Goal: Complete application form: Complete application form

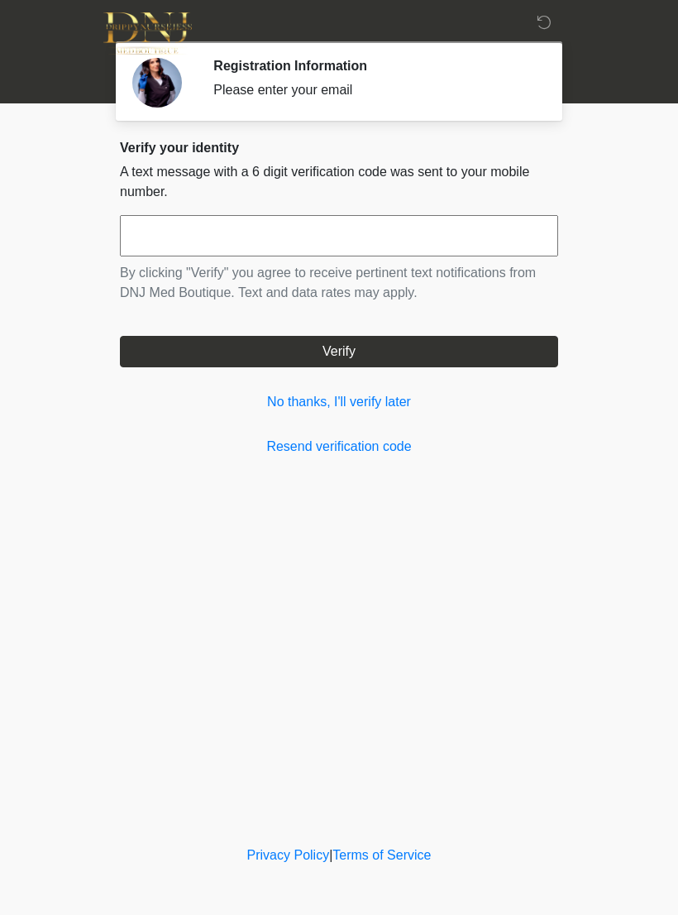
click at [477, 239] on input "text" at bounding box center [339, 235] width 439 height 41
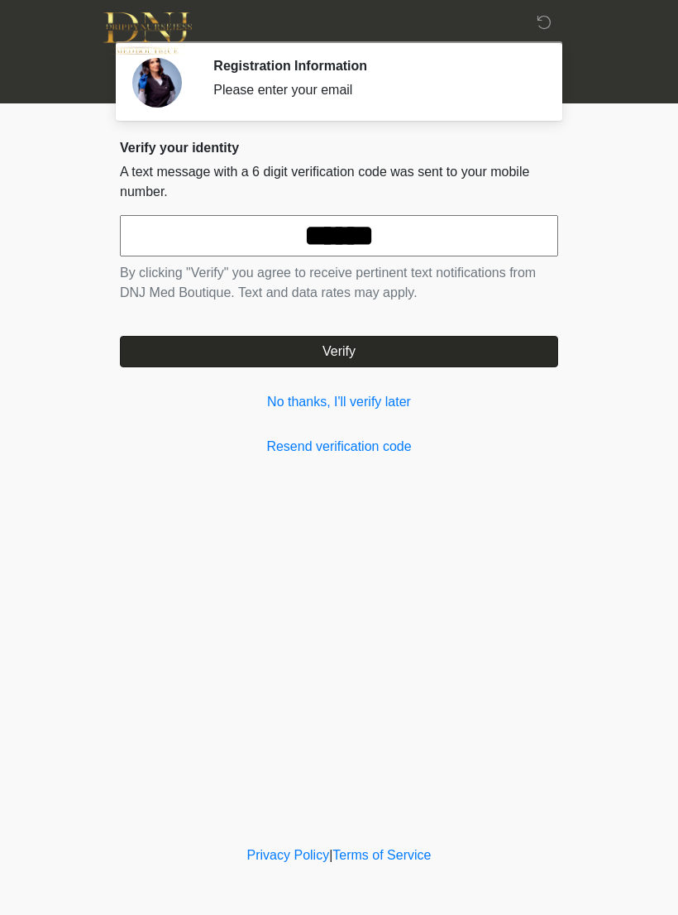
type input "******"
click at [441, 357] on button "Verify" at bounding box center [339, 351] width 439 height 31
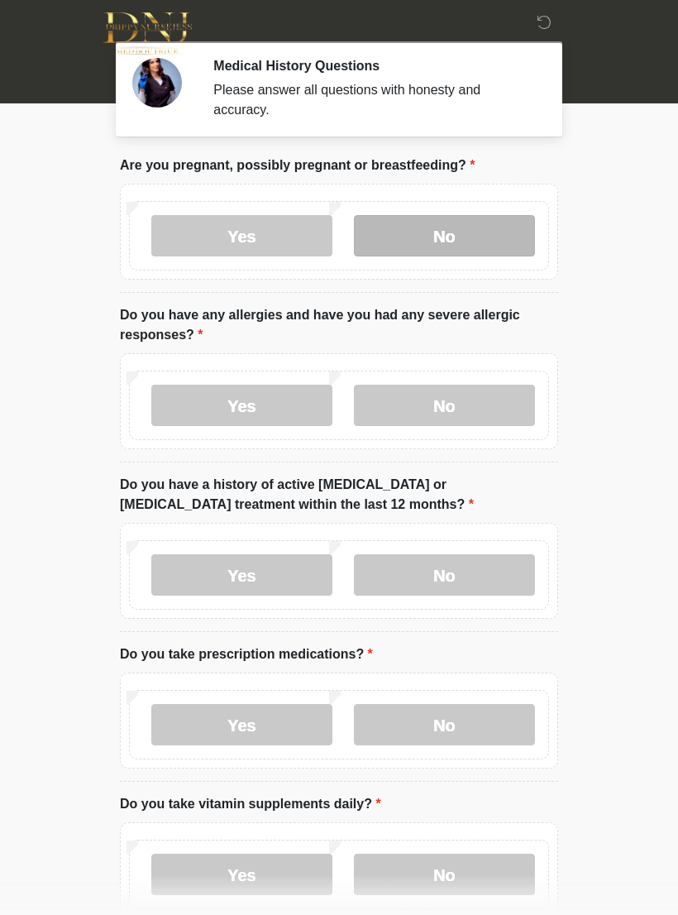
click at [477, 234] on label "No" at bounding box center [444, 235] width 181 height 41
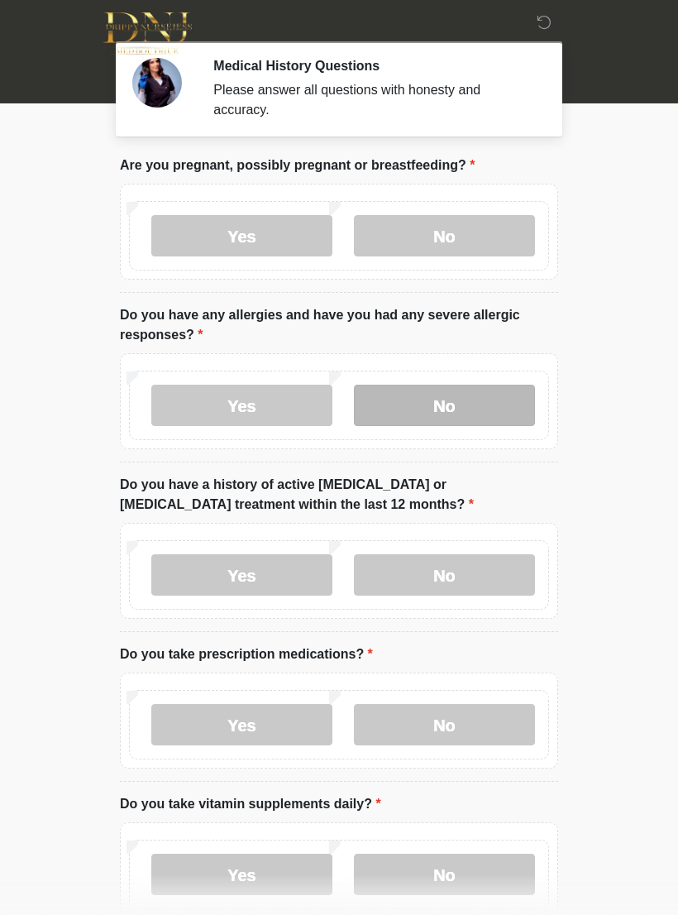
click at [457, 405] on label "No" at bounding box center [444, 405] width 181 height 41
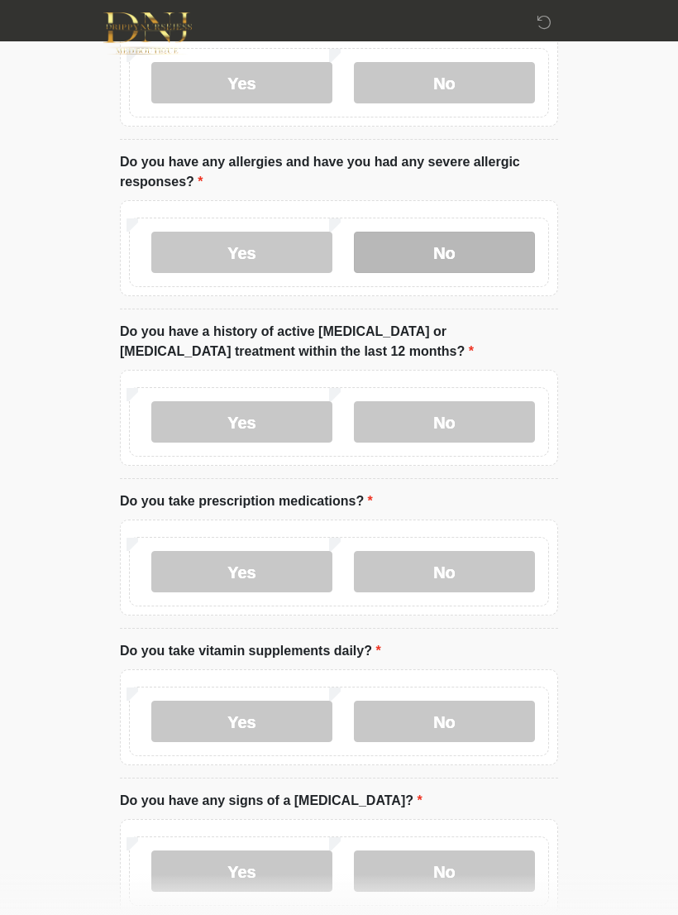
scroll to position [155, 0]
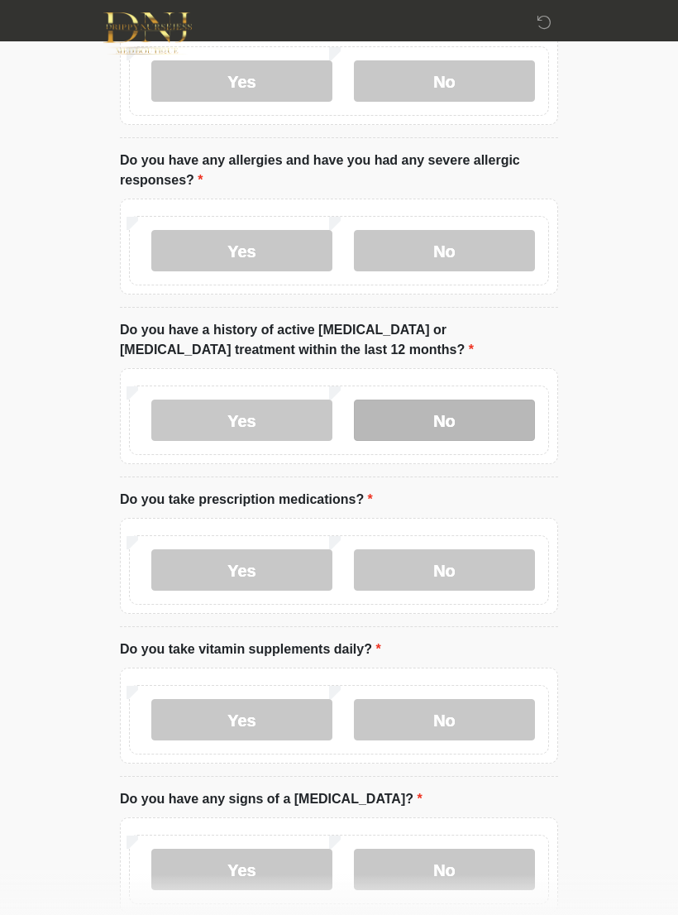
click at [451, 424] on label "No" at bounding box center [444, 420] width 181 height 41
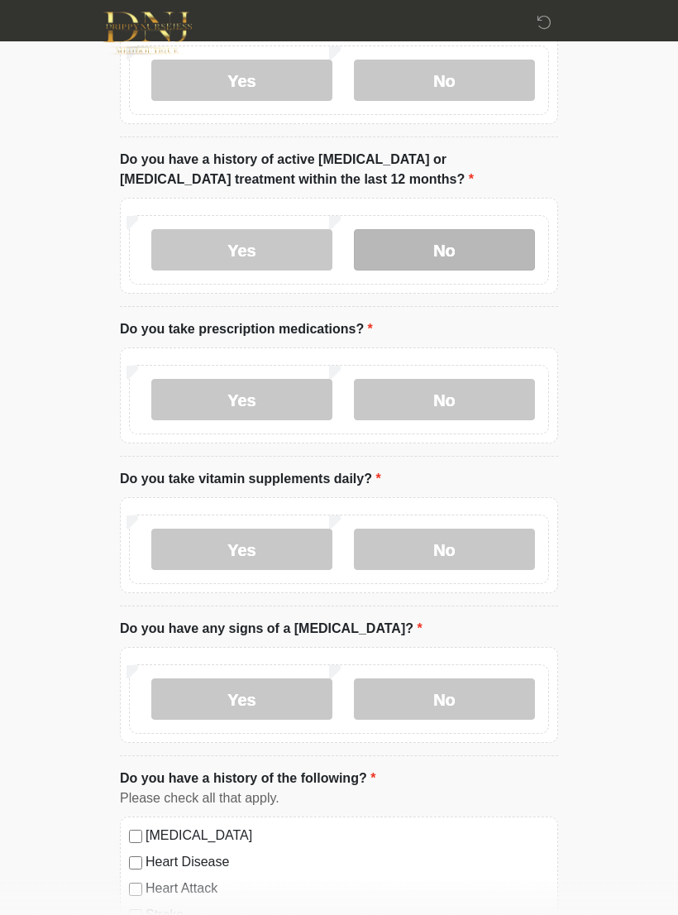
scroll to position [325, 0]
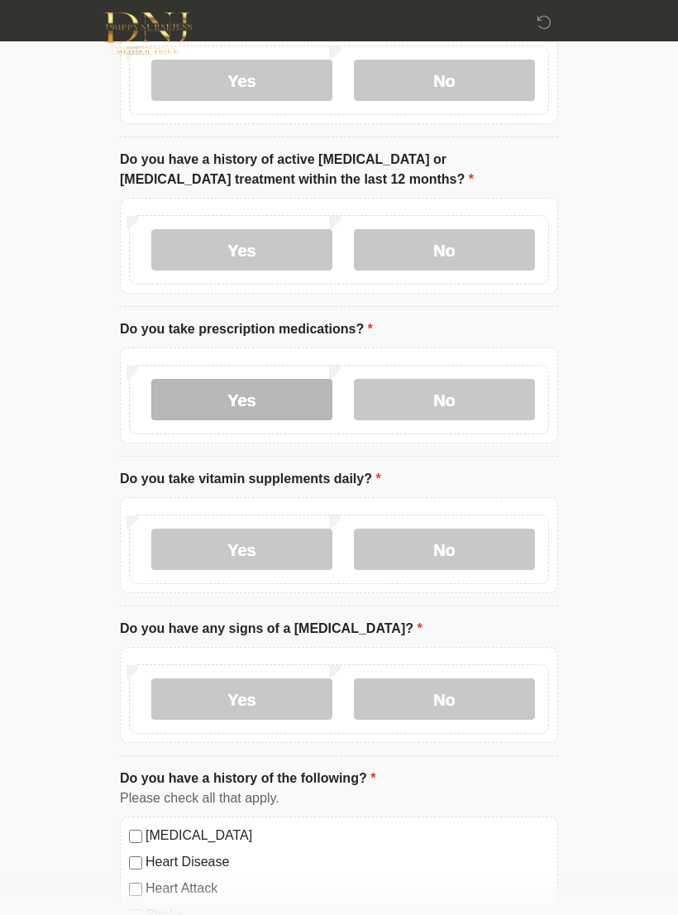
click at [270, 396] on label "Yes" at bounding box center [241, 399] width 181 height 41
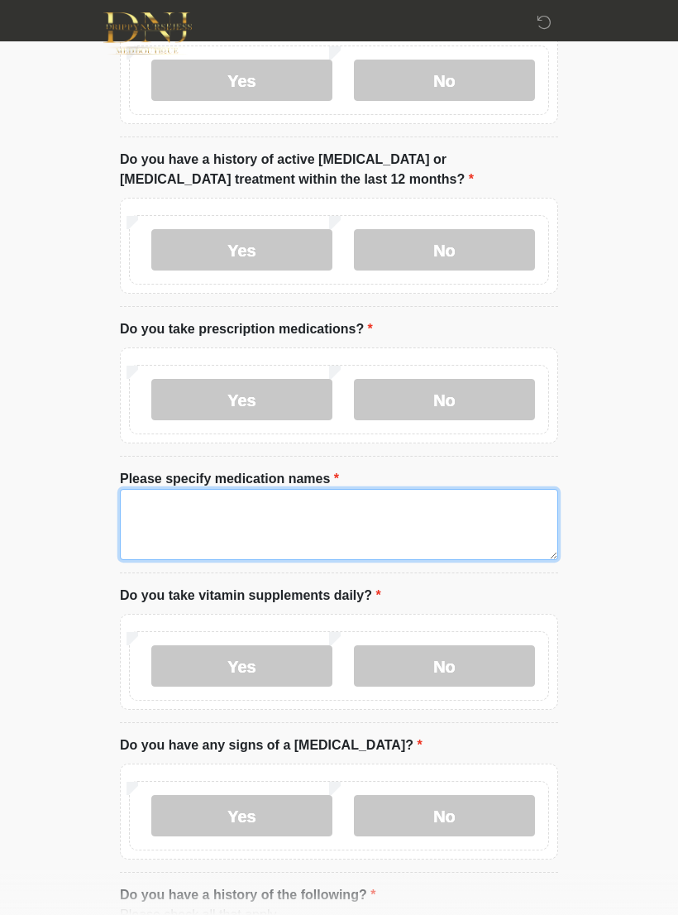
click at [358, 506] on textarea "Please specify medication names" at bounding box center [339, 524] width 439 height 71
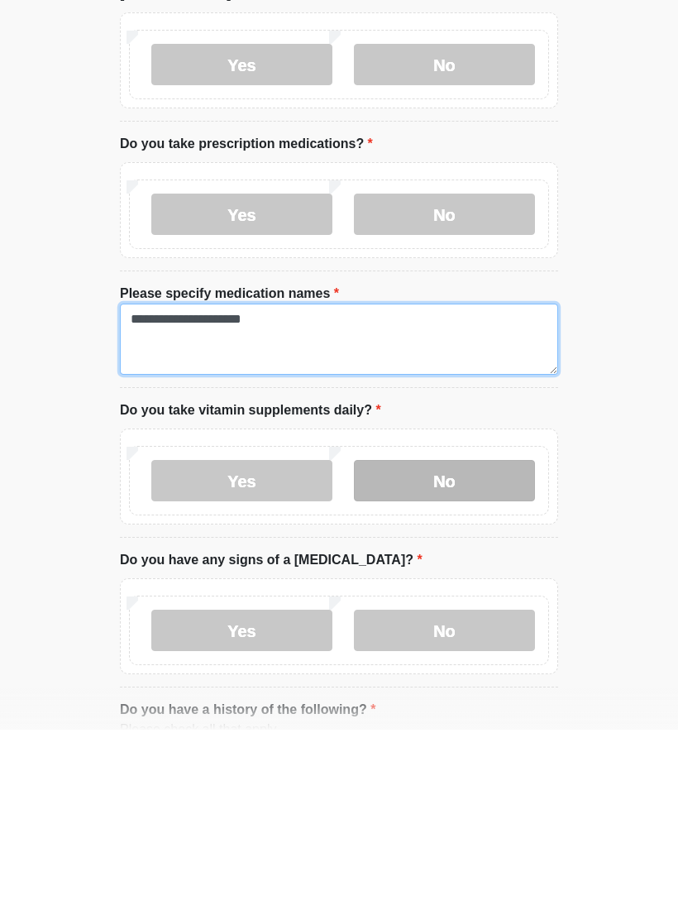
type textarea "**********"
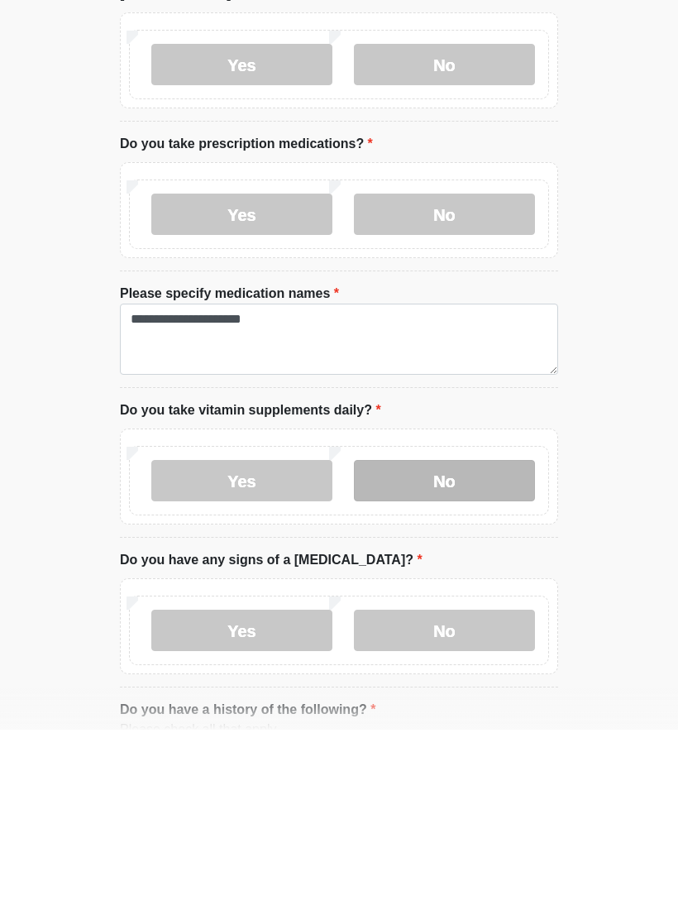
click at [458, 645] on label "No" at bounding box center [444, 665] width 181 height 41
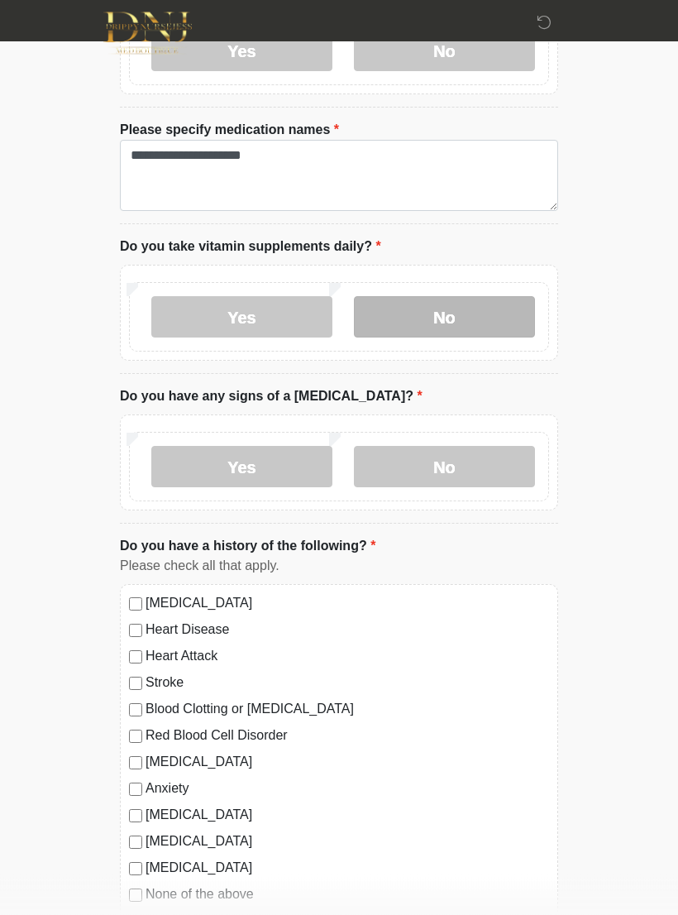
scroll to position [674, 0]
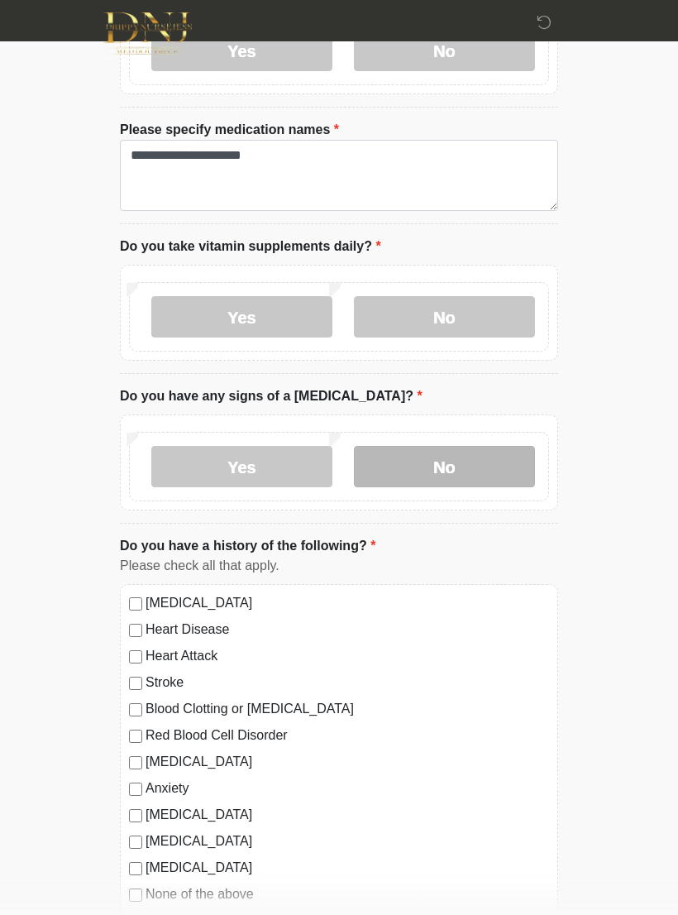
click at [466, 468] on label "No" at bounding box center [444, 466] width 181 height 41
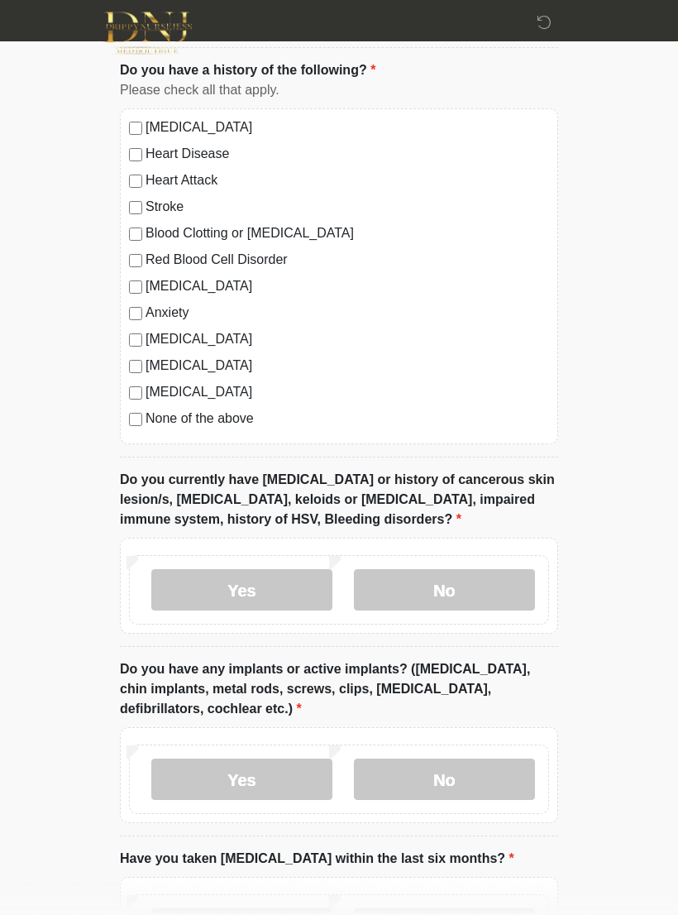
scroll to position [1152, 0]
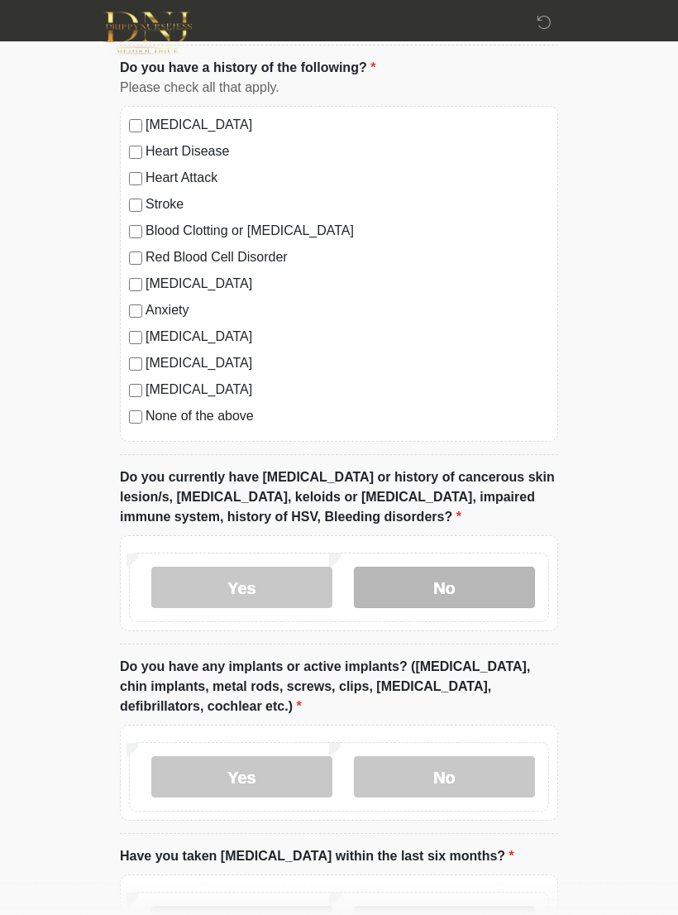
click at [461, 583] on label "No" at bounding box center [444, 588] width 181 height 41
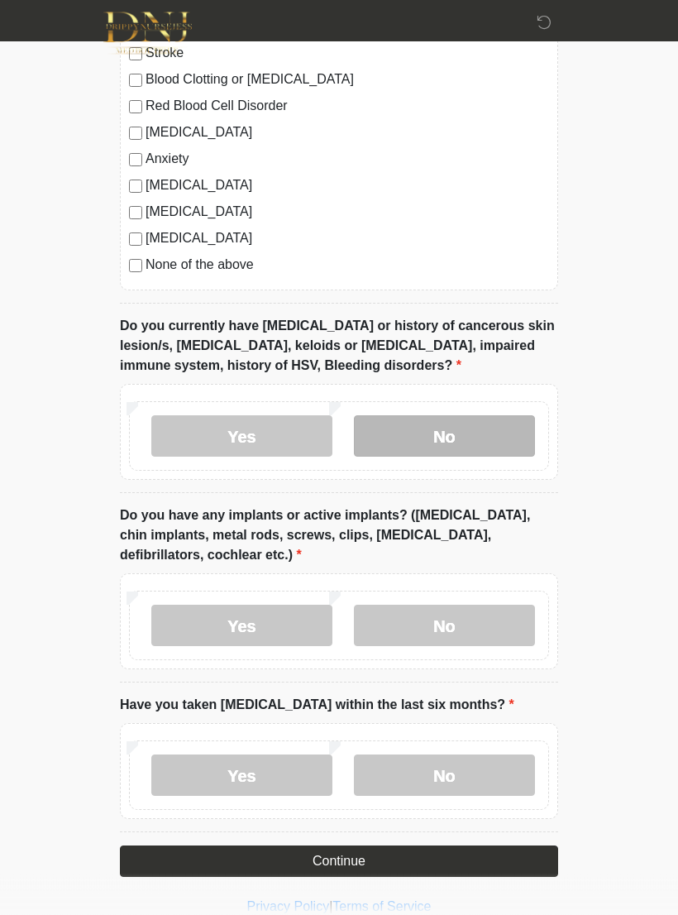
scroll to position [1305, 0]
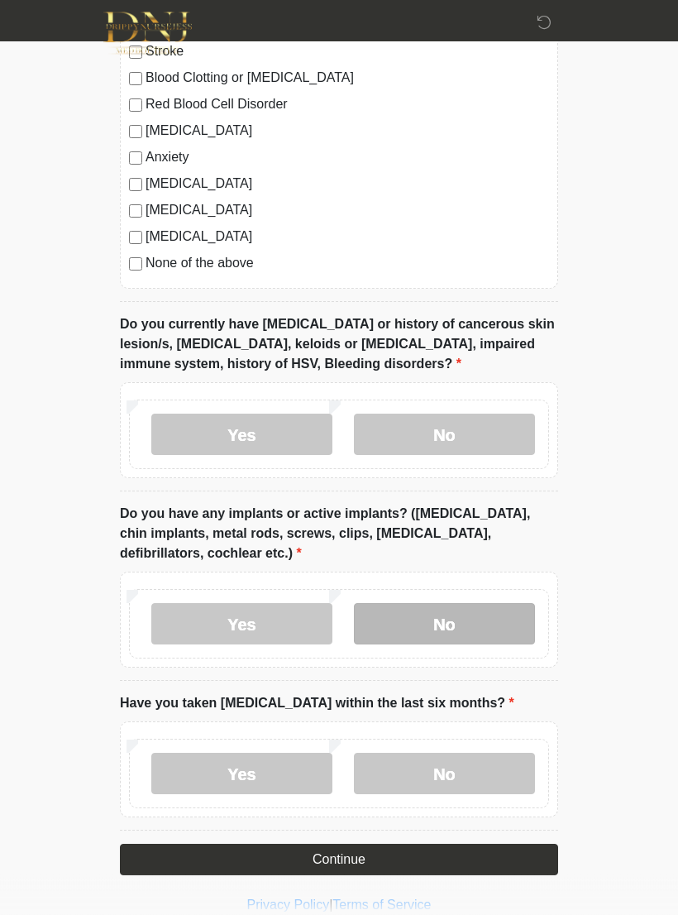
click at [468, 623] on label "No" at bounding box center [444, 624] width 181 height 41
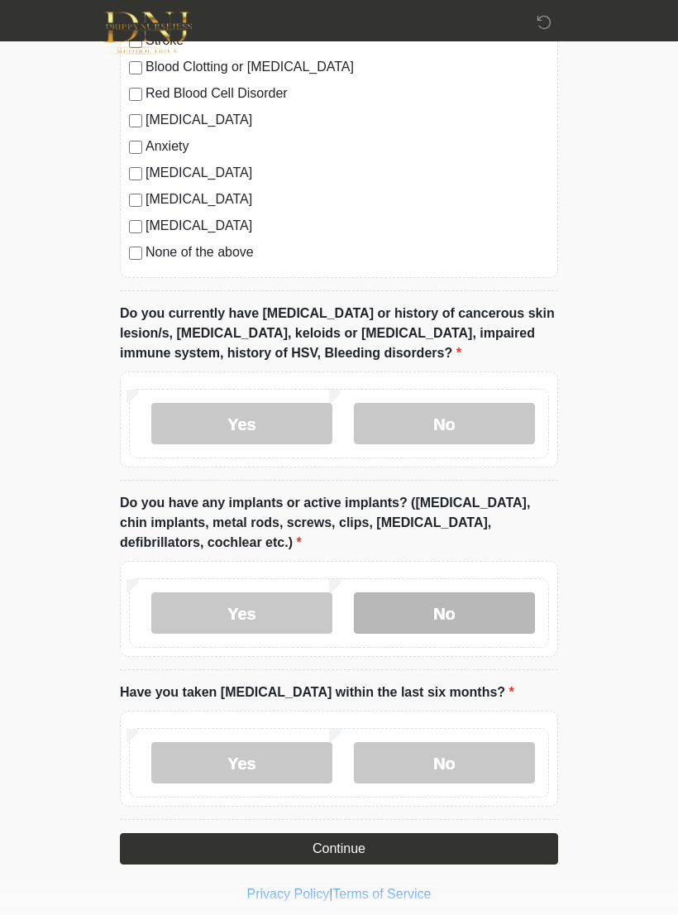
scroll to position [1326, 0]
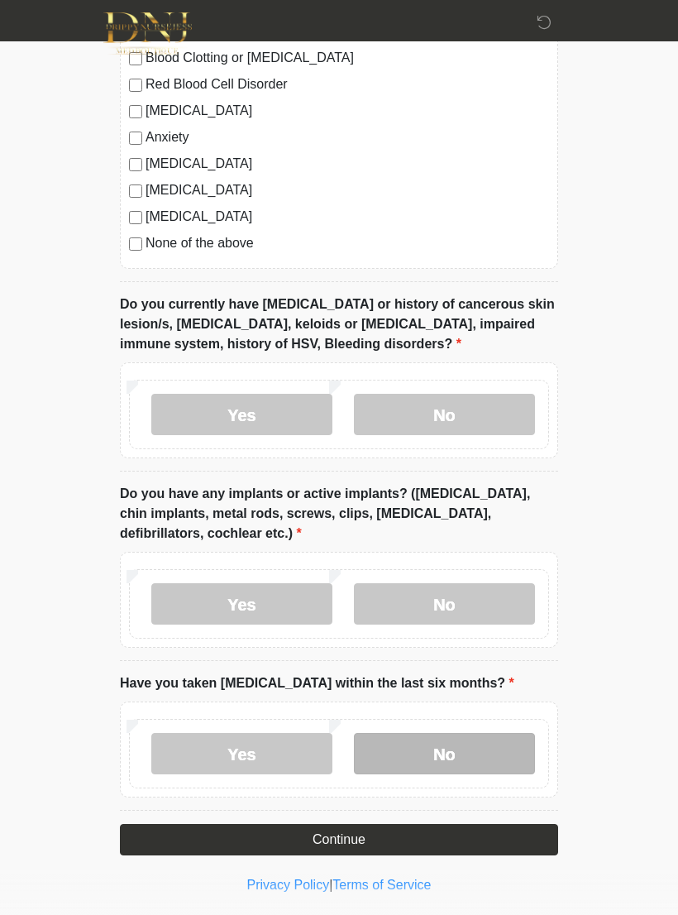
click at [462, 749] on label "No" at bounding box center [444, 753] width 181 height 41
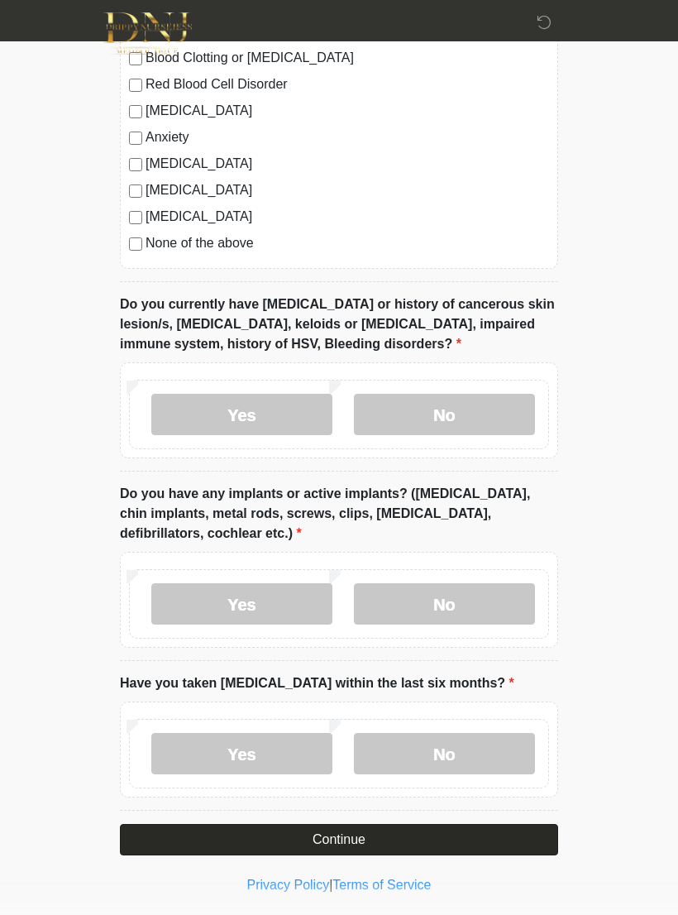
click at [394, 832] on button "Continue" at bounding box center [339, 839] width 439 height 31
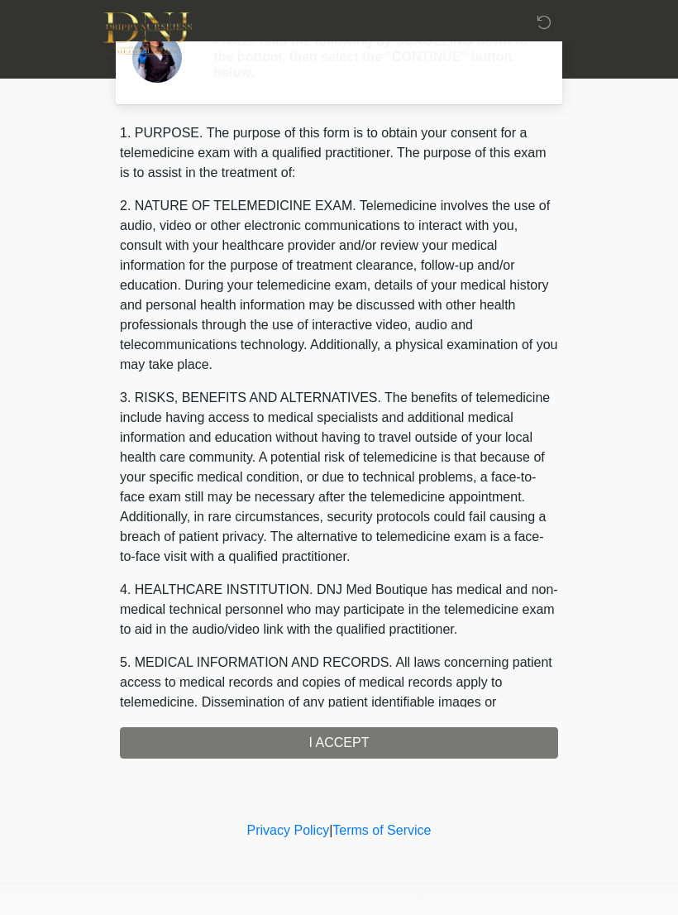
scroll to position [0, 0]
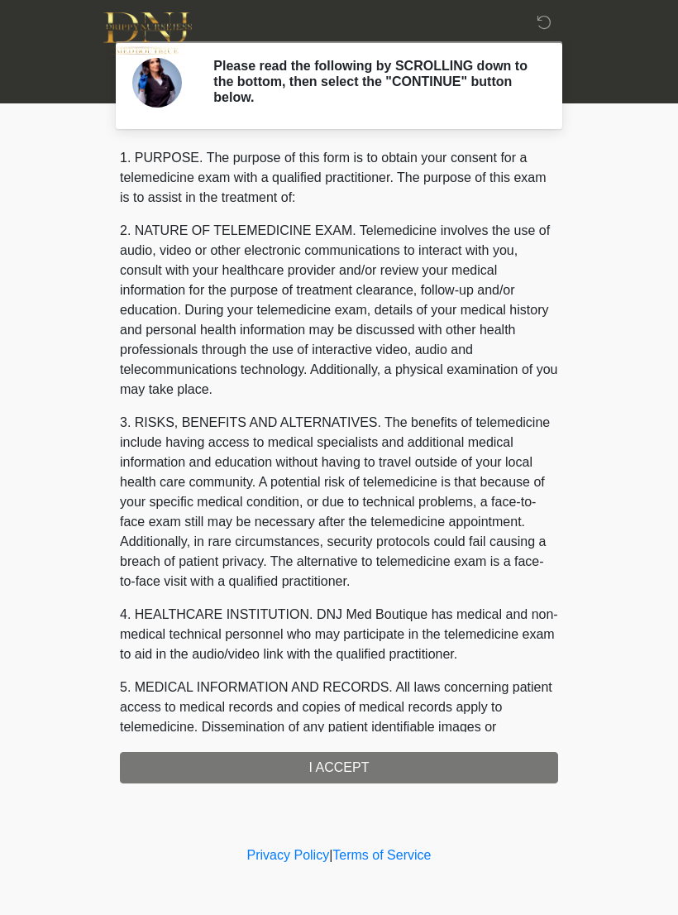
click at [422, 765] on div "1. PURPOSE. The purpose of this form is to obtain your consent for a telemedici…" at bounding box center [339, 465] width 439 height 635
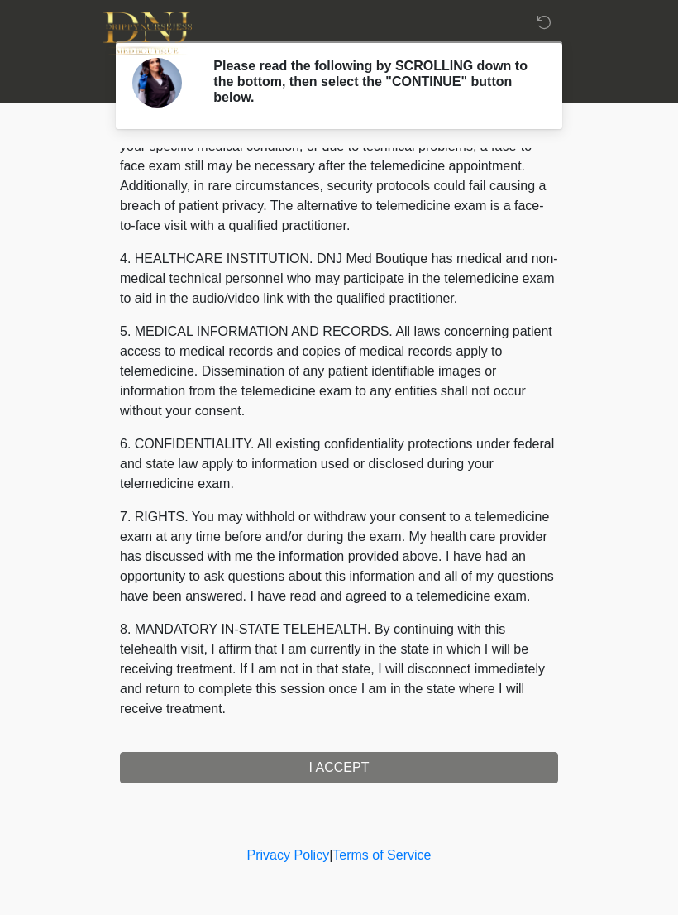
scroll to position [376, 0]
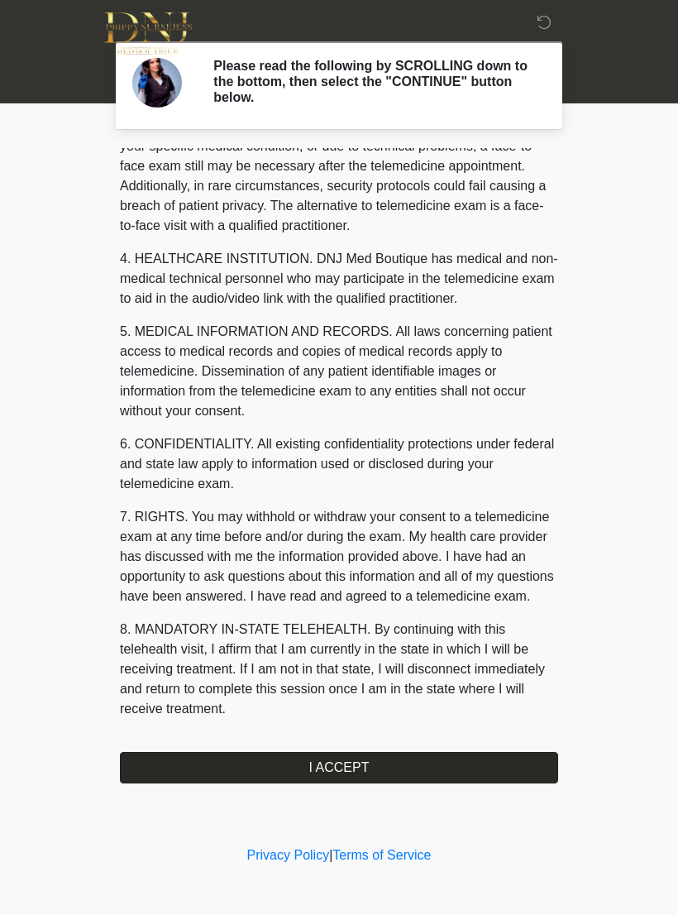
click at [373, 769] on button "I ACCEPT" at bounding box center [339, 767] width 439 height 31
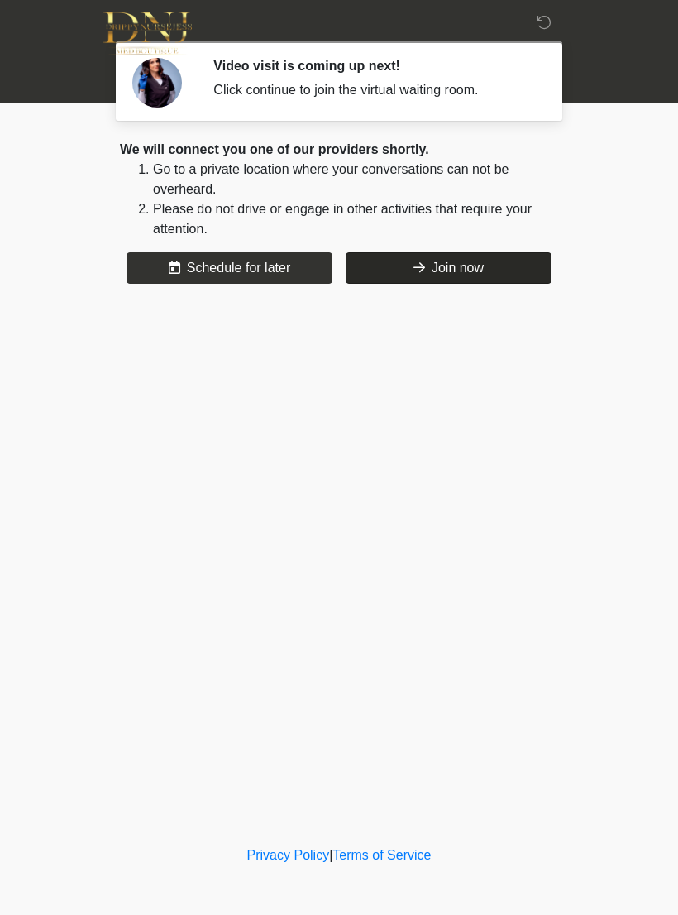
click at [471, 276] on button "Join now" at bounding box center [449, 267] width 206 height 31
